Goal: Information Seeking & Learning: Check status

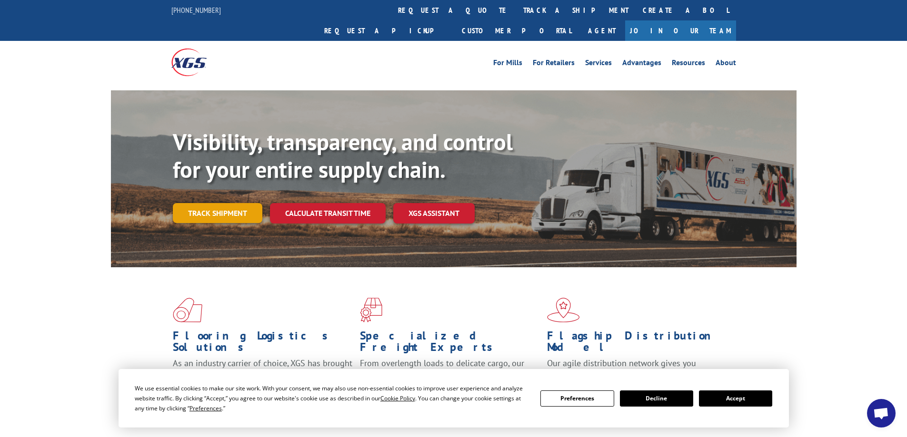
click at [218, 203] on link "Track shipment" at bounding box center [217, 213] width 89 height 20
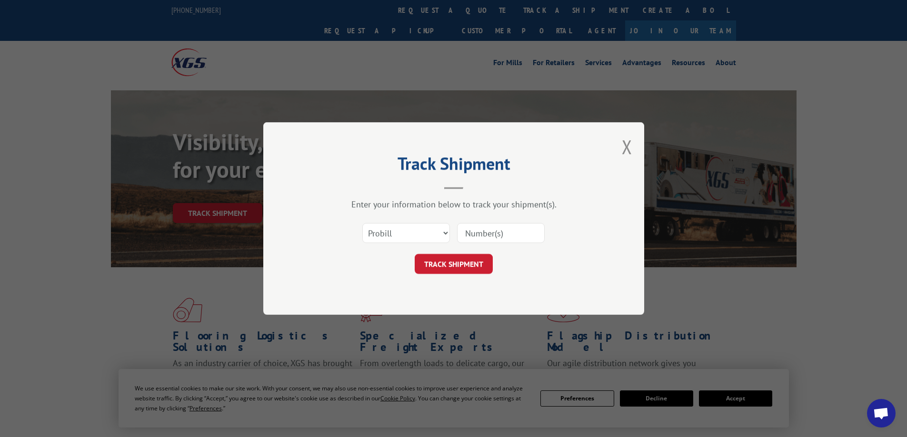
click at [486, 233] on input at bounding box center [501, 233] width 88 height 20
paste input "14199320"
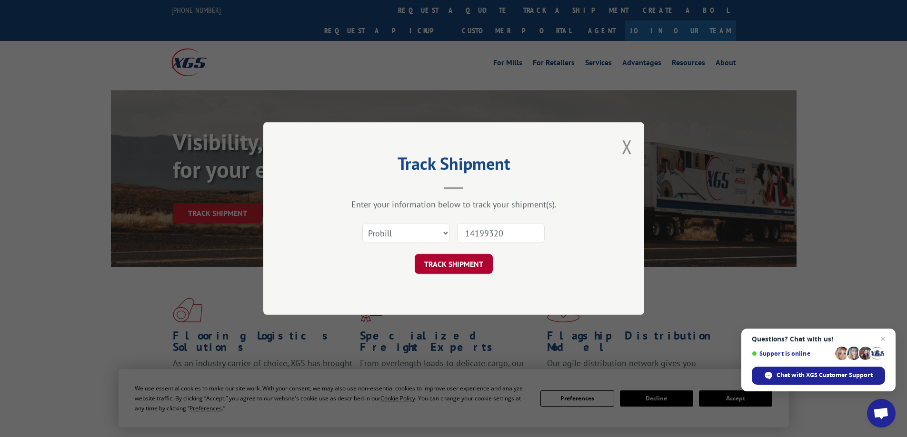
type input "14199320"
click at [457, 262] on button "TRACK SHIPMENT" at bounding box center [454, 264] width 78 height 20
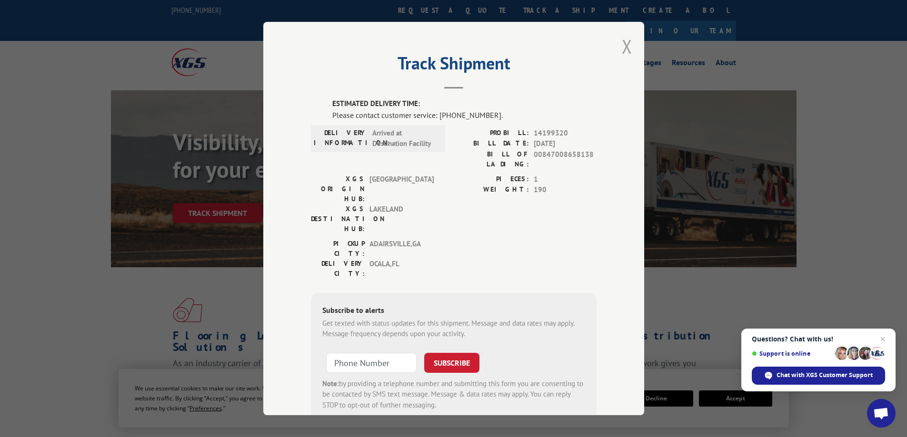
click at [622, 46] on button "Close modal" at bounding box center [627, 46] width 10 height 25
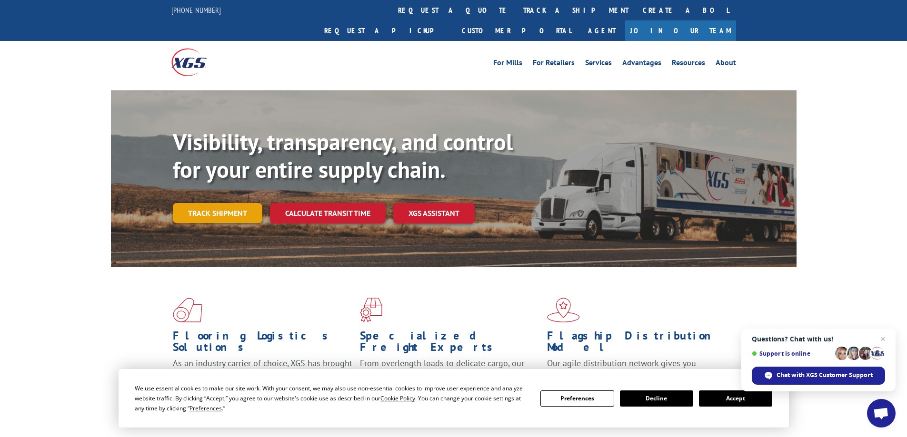
click at [211, 203] on link "Track shipment" at bounding box center [217, 213] width 89 height 20
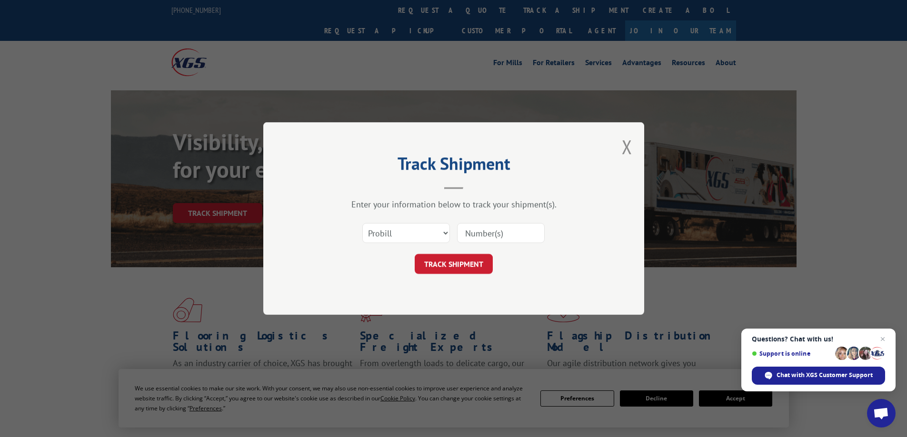
click at [494, 233] on input at bounding box center [501, 233] width 88 height 20
paste input "14199319"
type input "14199319"
click at [453, 269] on button "TRACK SHIPMENT" at bounding box center [454, 264] width 78 height 20
